Goal: Information Seeking & Learning: Learn about a topic

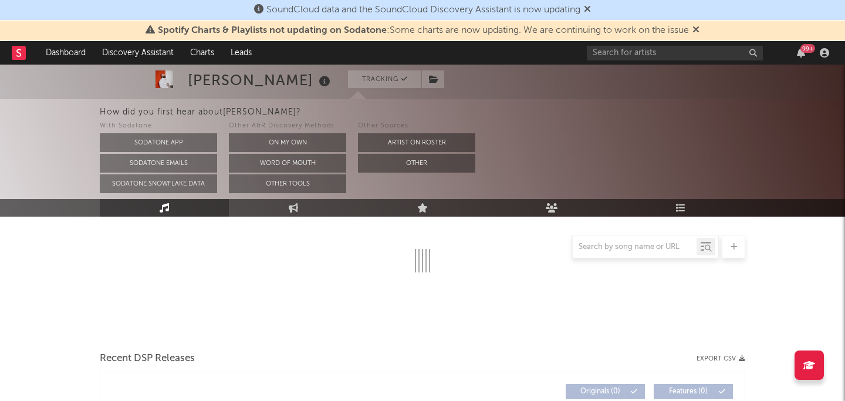
select select "6m"
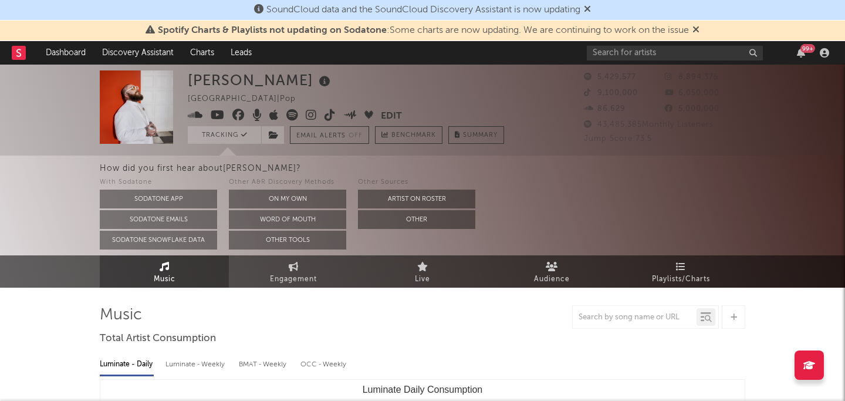
click at [696, 33] on icon at bounding box center [695, 29] width 7 height 9
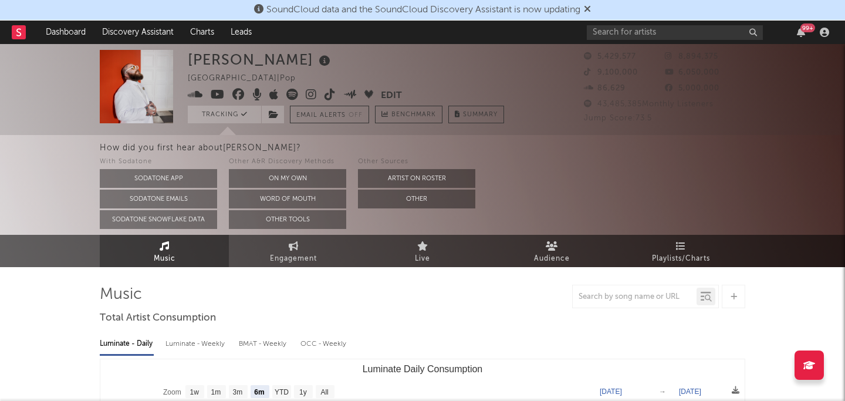
click at [591, 9] on icon at bounding box center [587, 8] width 7 height 9
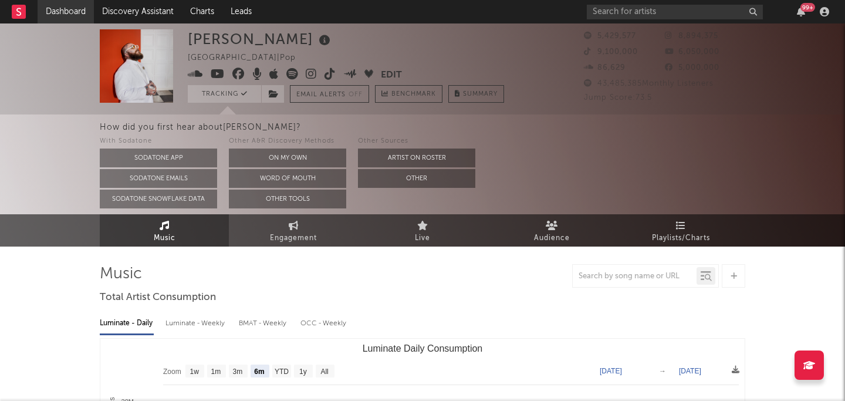
click at [53, 20] on link "Dashboard" at bounding box center [66, 11] width 56 height 23
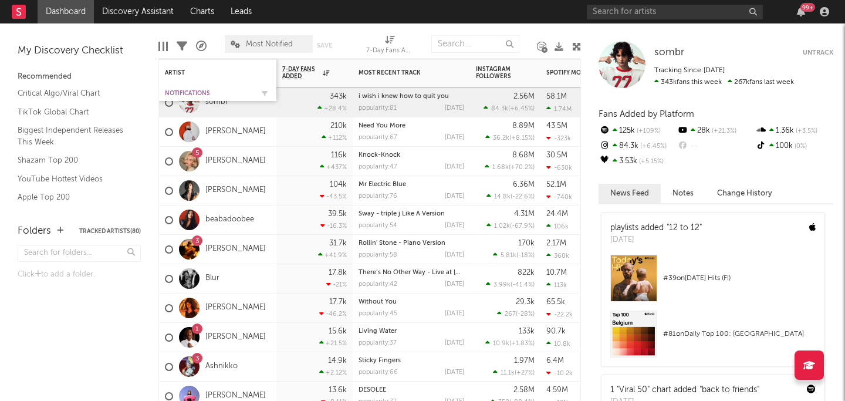
click at [208, 91] on div "Notifications" at bounding box center [209, 93] width 88 height 7
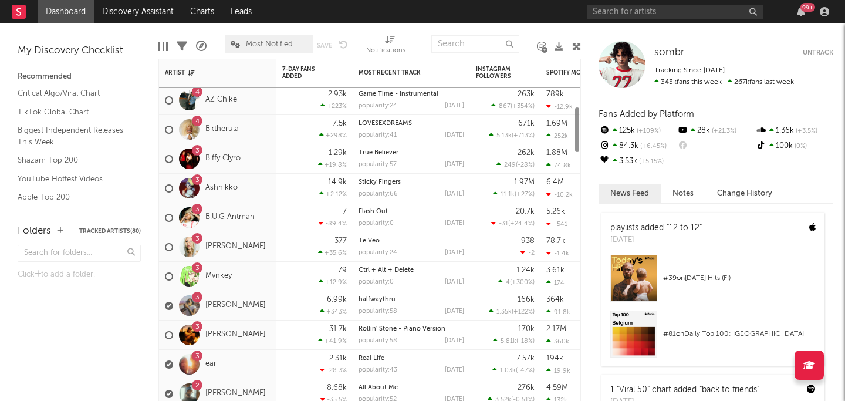
click at [193, 304] on div at bounding box center [189, 305] width 21 height 21
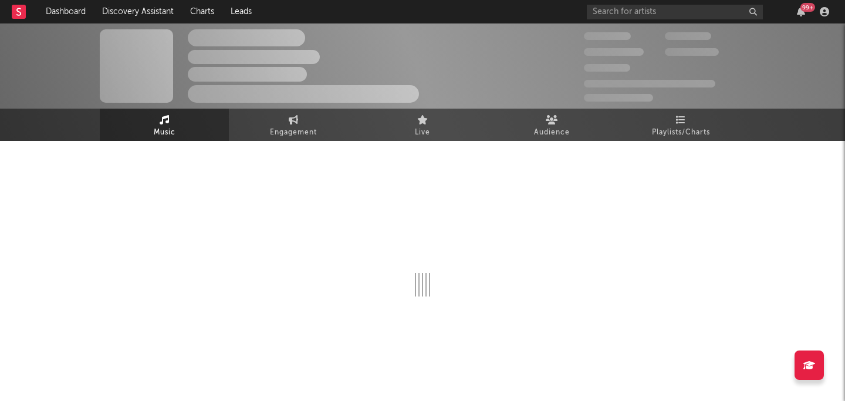
select select "6m"
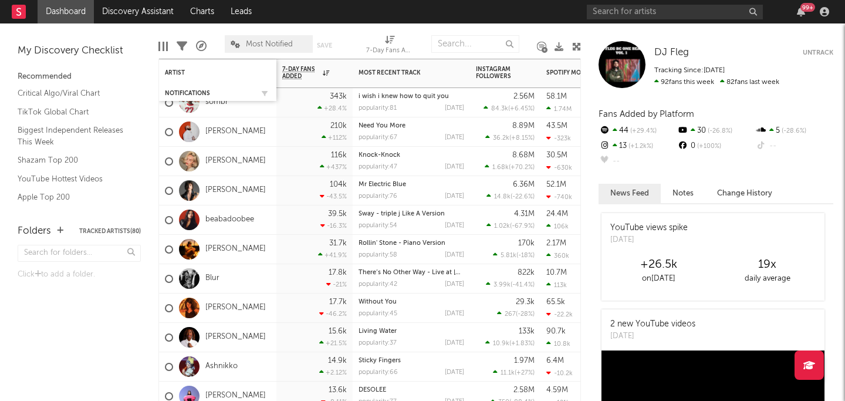
click at [180, 97] on div "Notifications" at bounding box center [218, 93] width 106 height 12
click at [177, 93] on div "Notifications" at bounding box center [209, 93] width 88 height 7
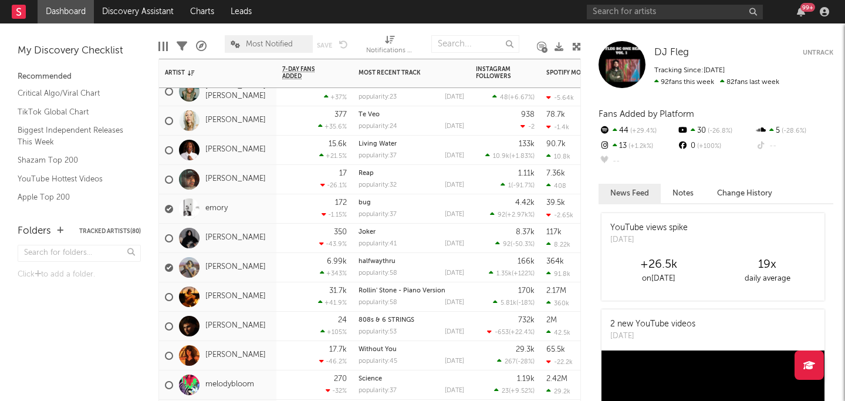
click at [412, 270] on div "popularity: 58 [DATE]" at bounding box center [411, 273] width 106 height 6
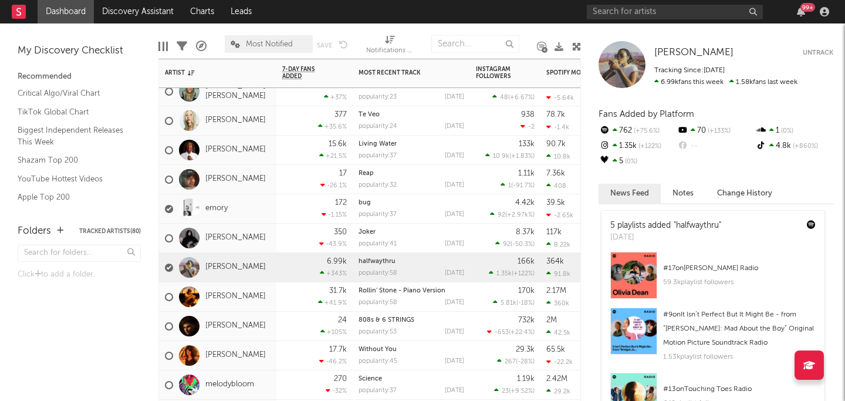
scroll to position [101, 0]
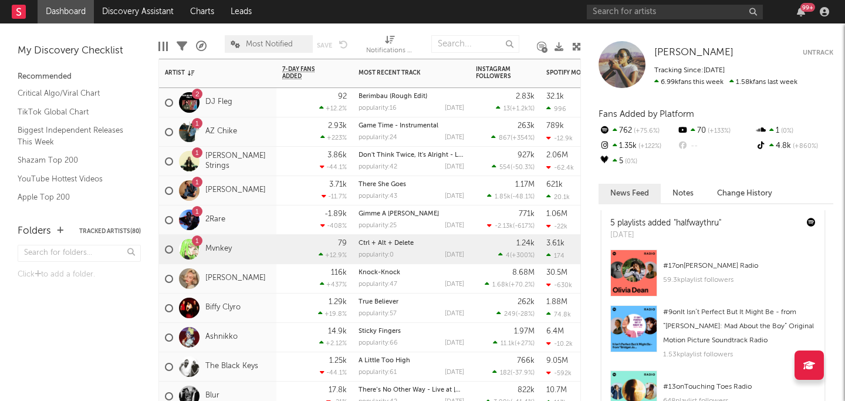
click at [304, 244] on div "79 +12.9 %" at bounding box center [314, 249] width 65 height 29
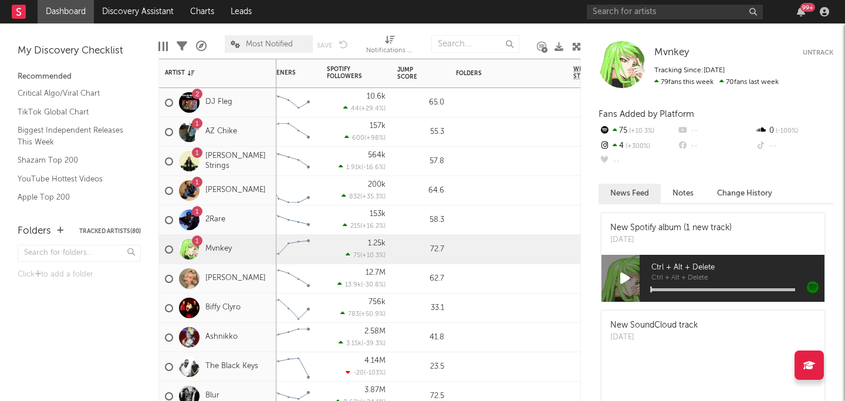
click at [397, 185] on div "64.6" at bounding box center [420, 191] width 47 height 14
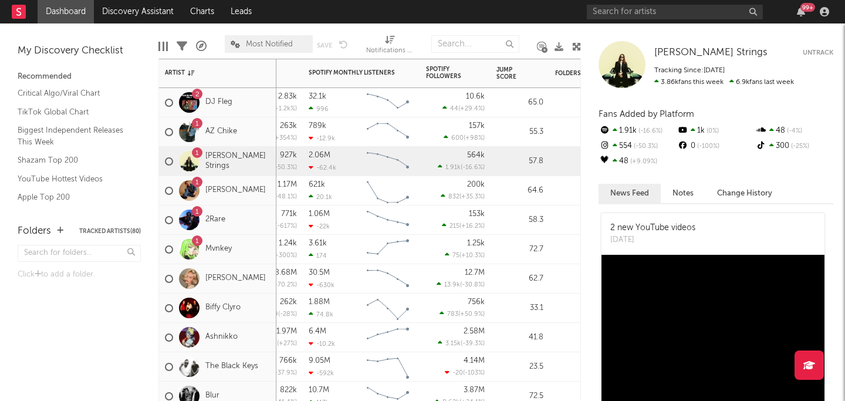
click at [358, 158] on div "2.06M -62.4k" at bounding box center [335, 161] width 53 height 29
click at [396, 258] on rect "Chart title" at bounding box center [387, 249] width 53 height 29
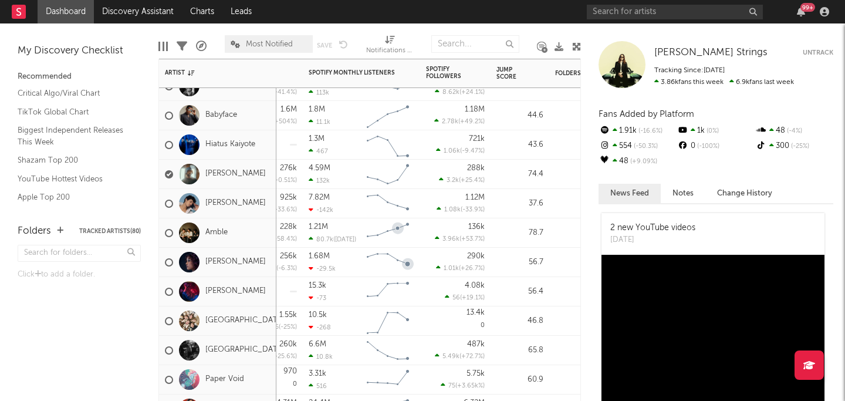
click at [400, 239] on rect "Chart title" at bounding box center [387, 232] width 53 height 29
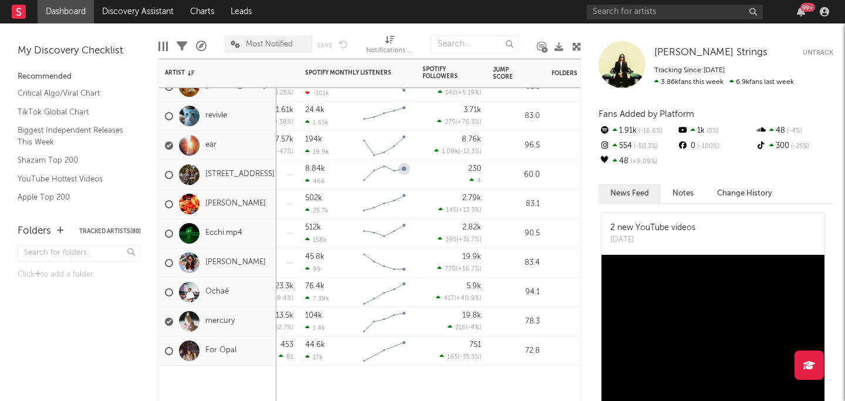
click at [414, 182] on div "8.84k 466 Created with Highcharts 10.3.3 Chart title" at bounding box center [357, 174] width 117 height 29
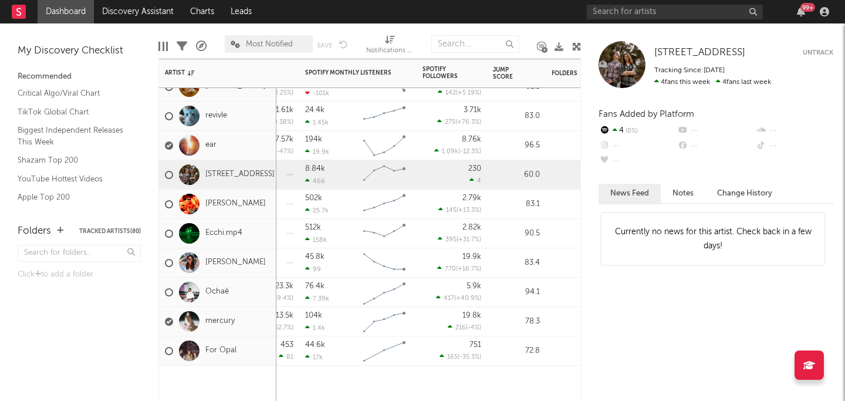
click at [419, 226] on div "2.82k 395 ( +31.7 % )" at bounding box center [452, 233] width 70 height 29
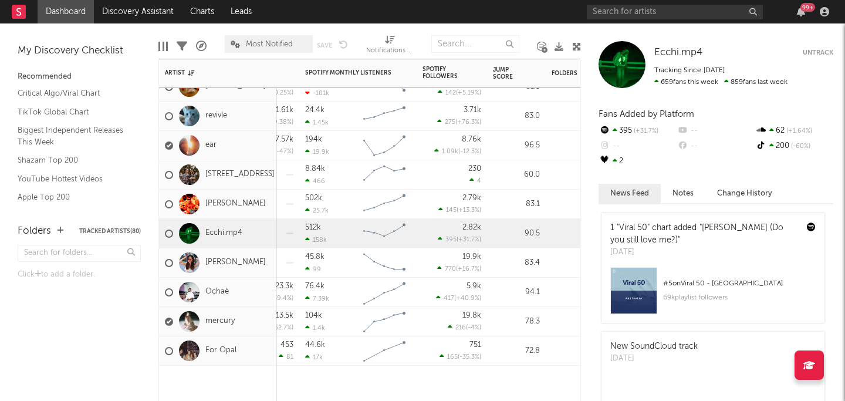
click at [299, 264] on div at bounding box center [264, 262] width 70 height 29
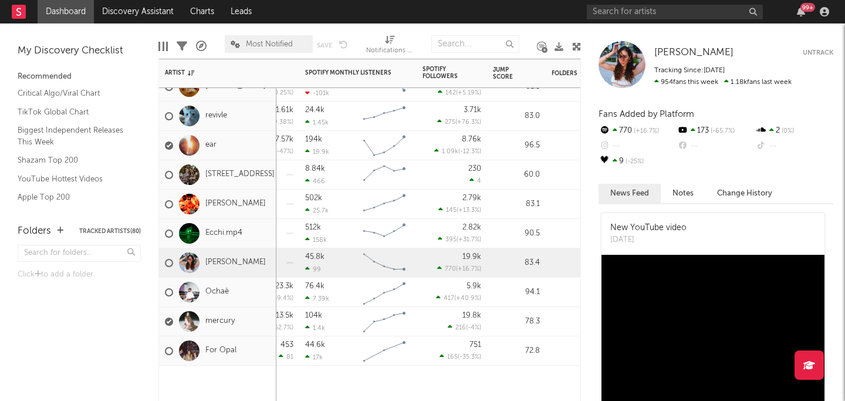
click at [340, 293] on div "76.4k 7.39k" at bounding box center [331, 291] width 53 height 29
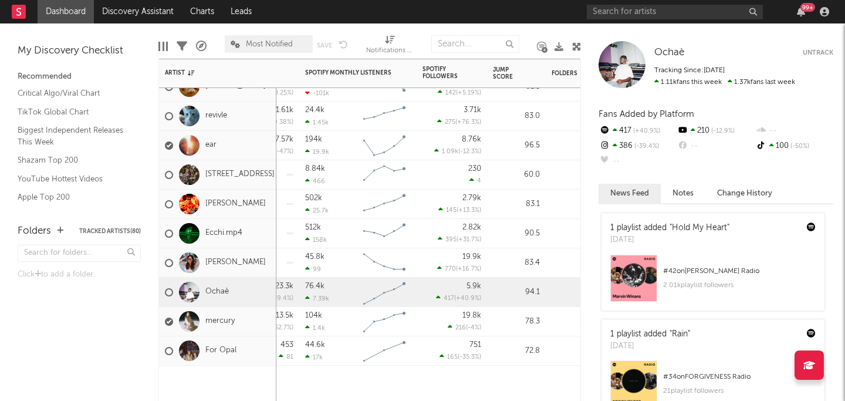
click at [356, 325] on div "104k 1.4k" at bounding box center [331, 321] width 53 height 29
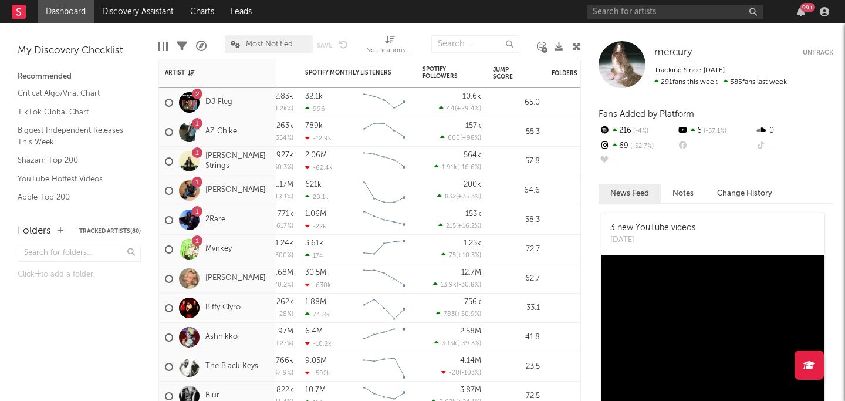
click at [670, 49] on span "mercury" at bounding box center [673, 53] width 38 height 10
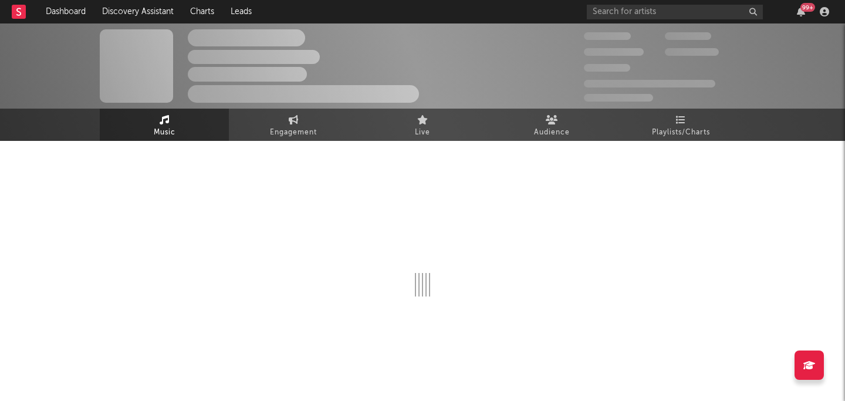
scroll to position [7, 0]
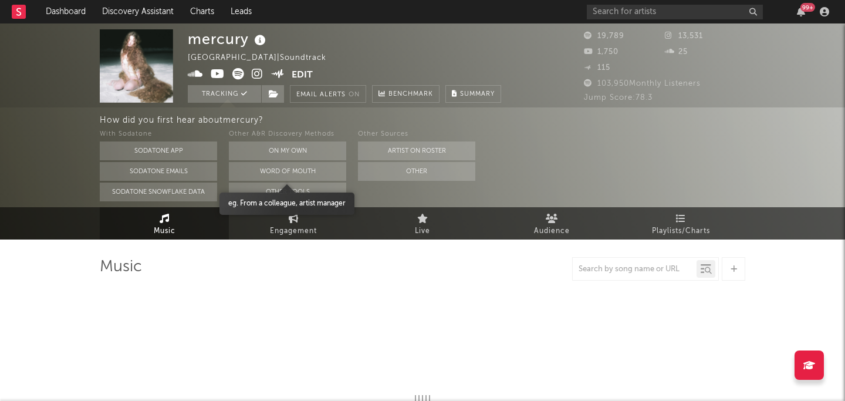
select select "6m"
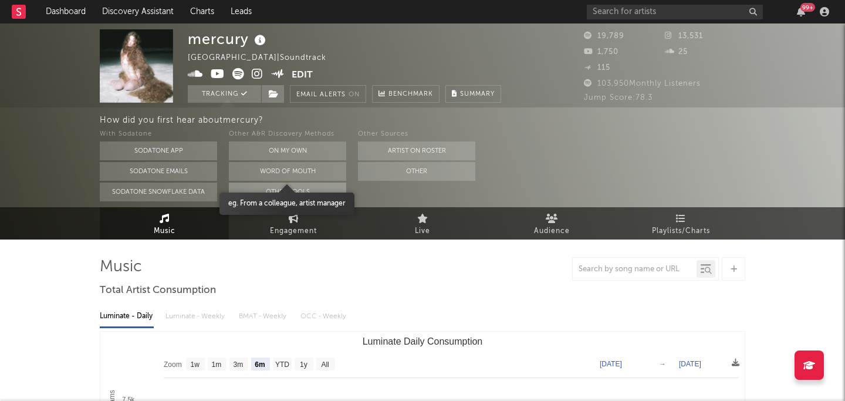
select select "6m"
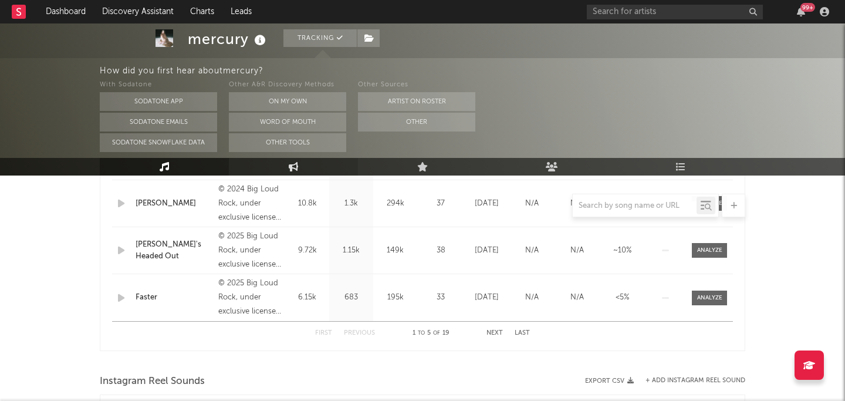
scroll to position [532, 0]
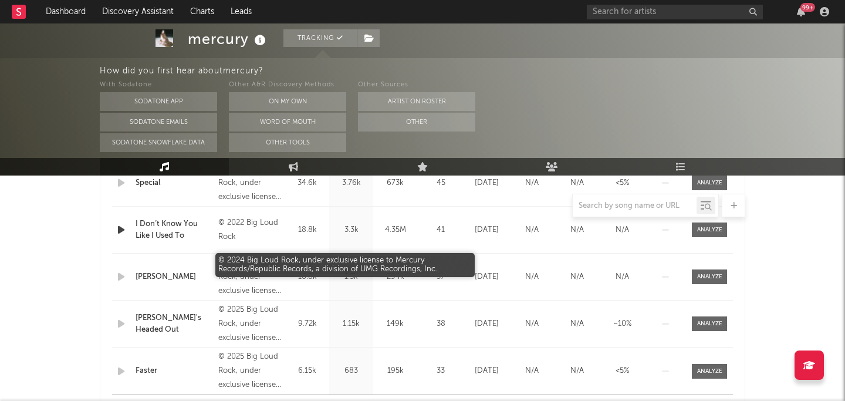
click at [246, 278] on div "© 2024 Big Loud Rock, under exclusive license to Mercury Records/Republic Recor…" at bounding box center [250, 277] width 64 height 42
